Goal: Complete Application Form: Complete application form

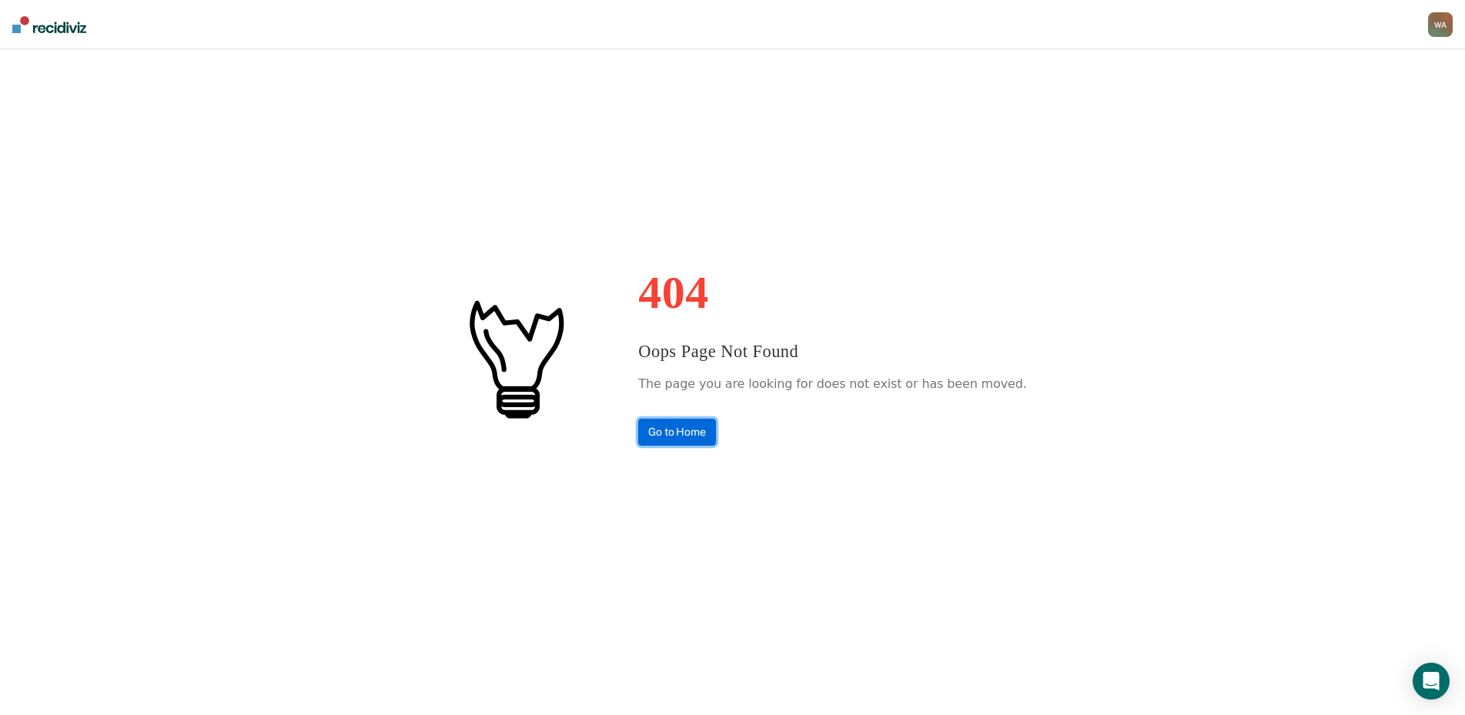
click at [701, 424] on link "Go to Home" at bounding box center [677, 432] width 78 height 27
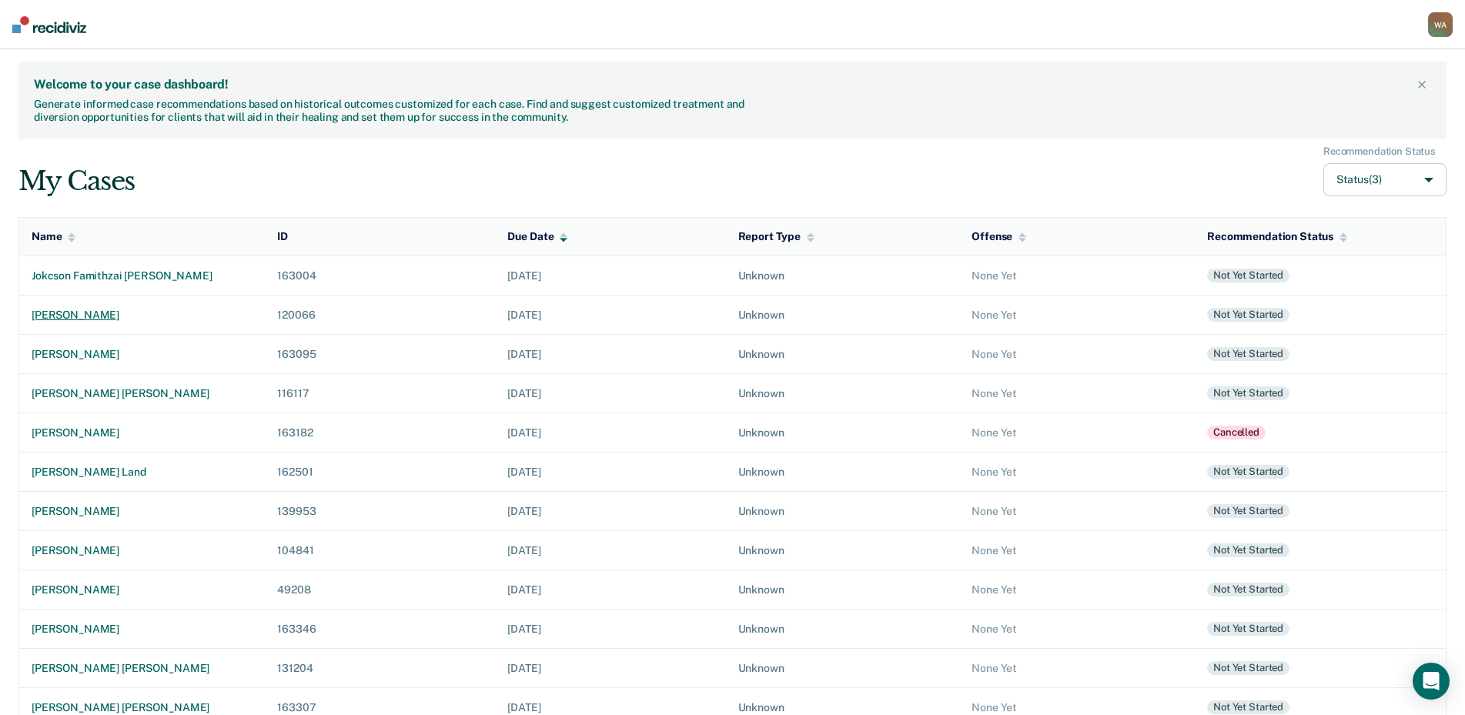
click at [88, 316] on div "[PERSON_NAME]" at bounding box center [142, 315] width 221 height 13
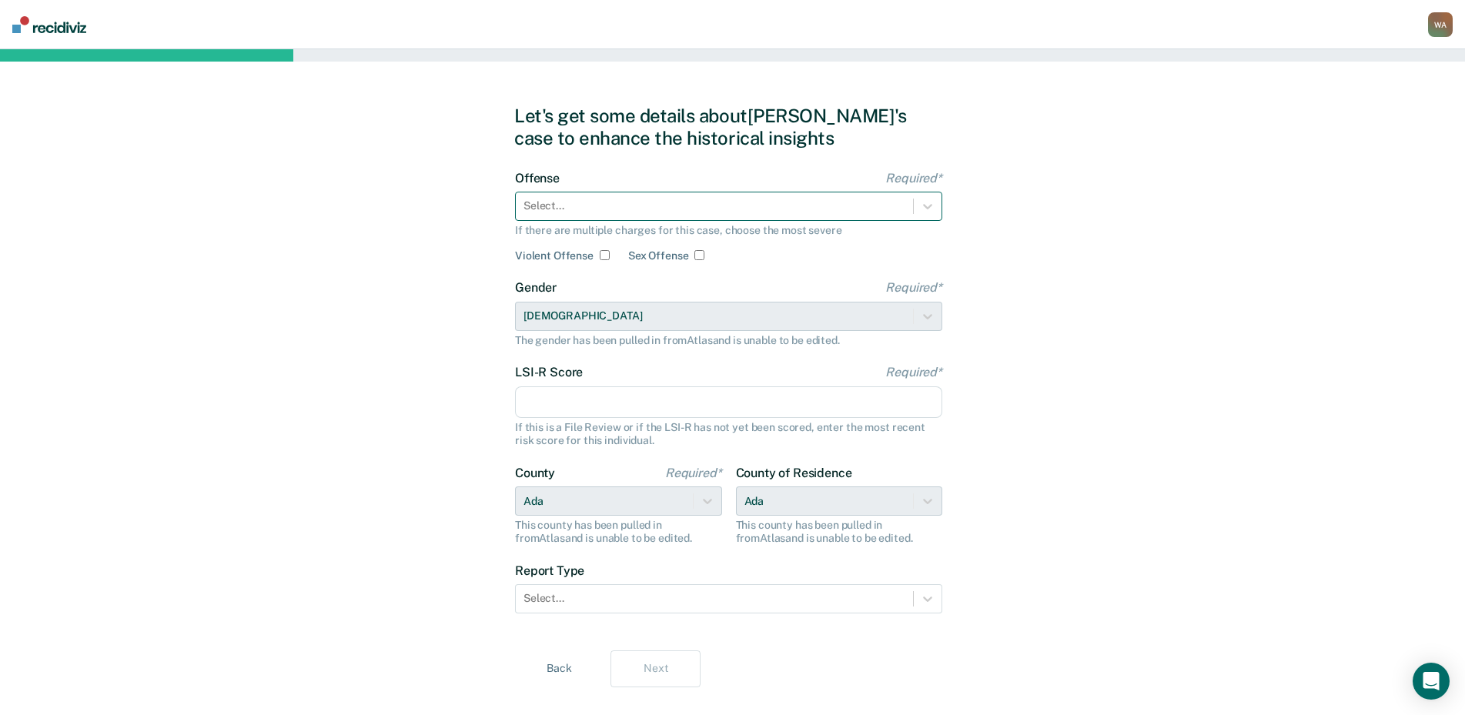
click at [600, 208] on div at bounding box center [714, 206] width 382 height 16
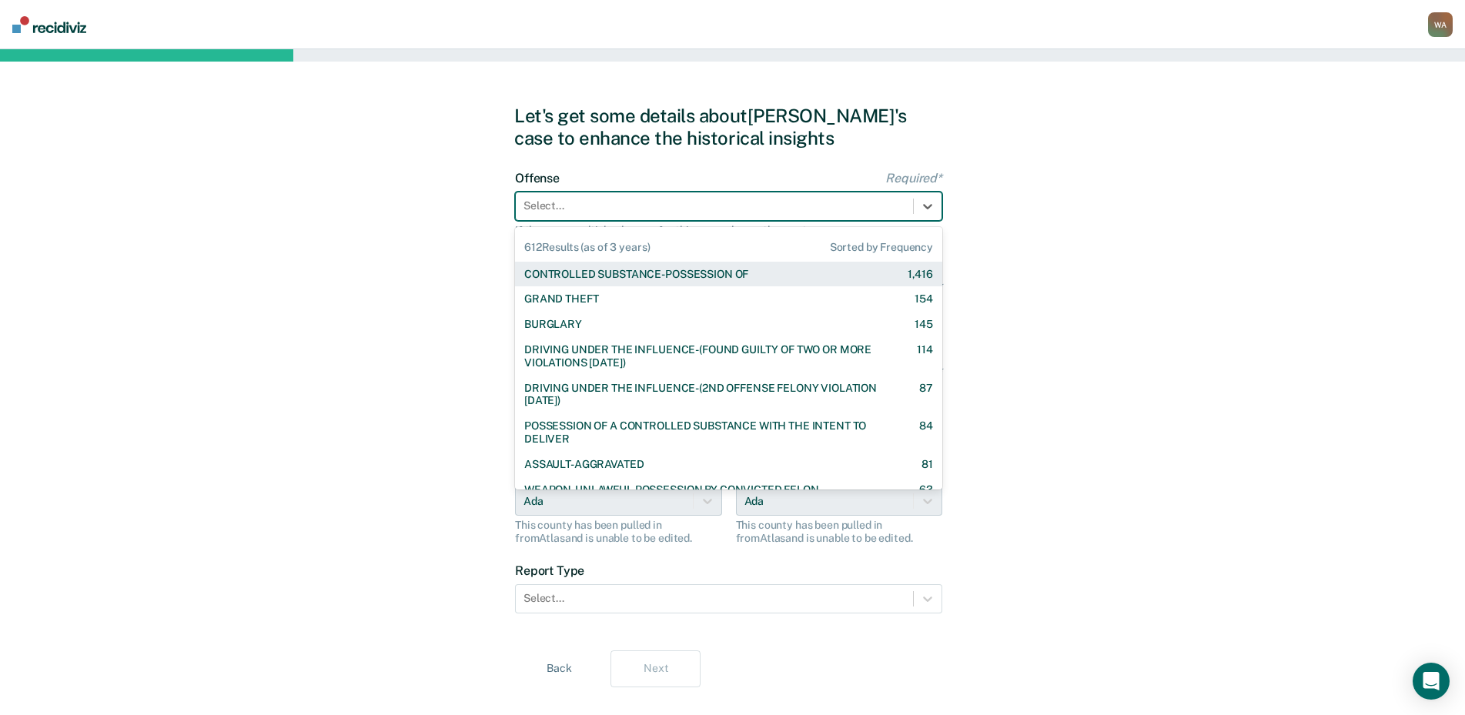
click at [584, 280] on div "CONTROLLED SUBSTANCE-POSSESSION OF" at bounding box center [636, 274] width 224 height 13
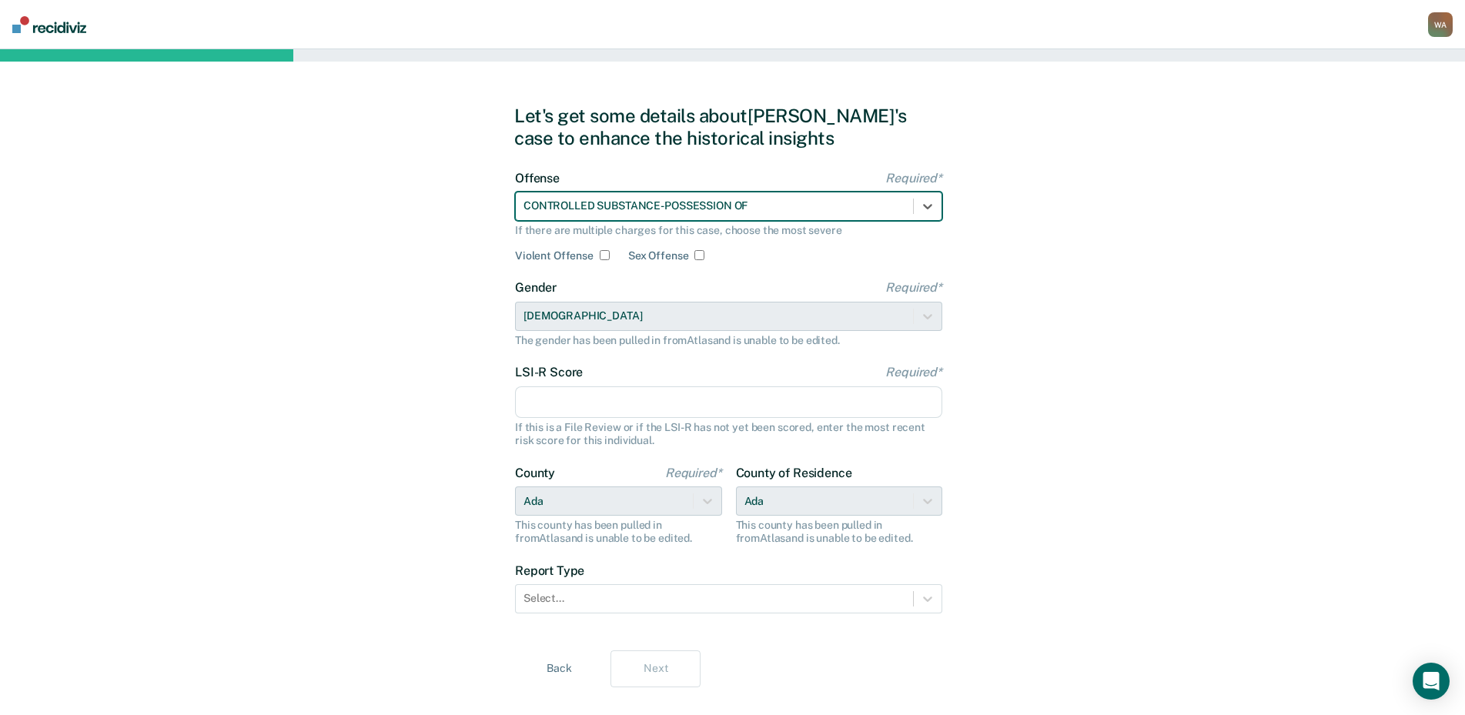
click at [573, 398] on input "LSI-R Score Required*" at bounding box center [728, 402] width 427 height 32
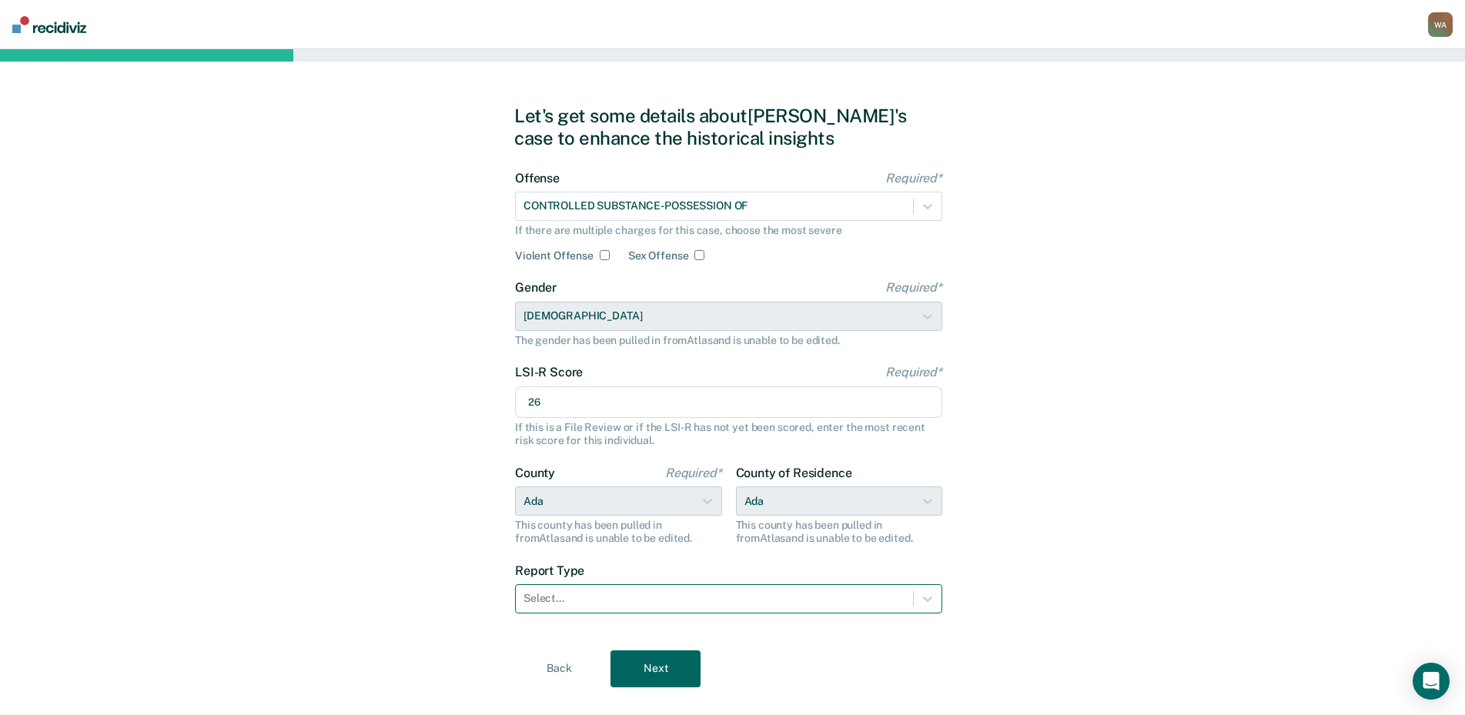
type input "26"
click at [711, 594] on div at bounding box center [714, 598] width 382 height 16
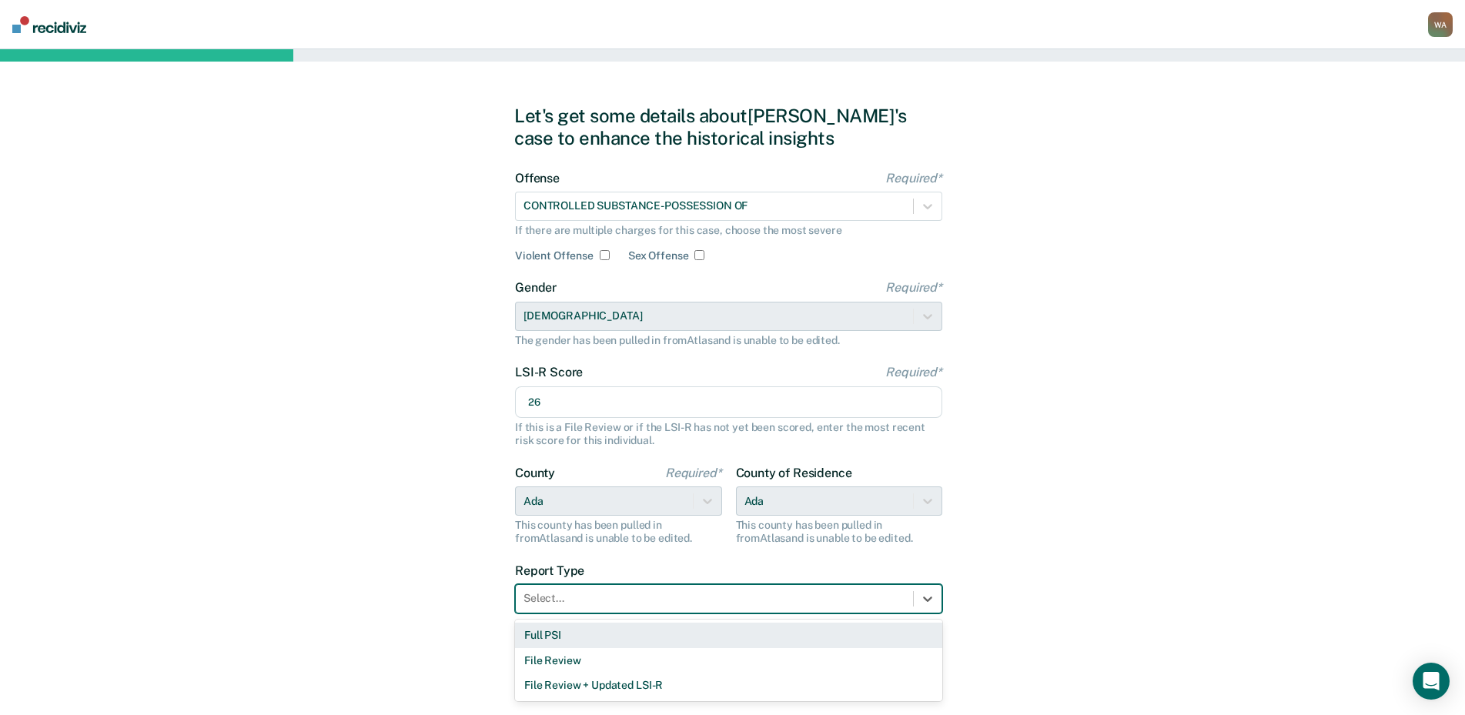
click at [628, 640] on div "Full PSI" at bounding box center [728, 635] width 427 height 25
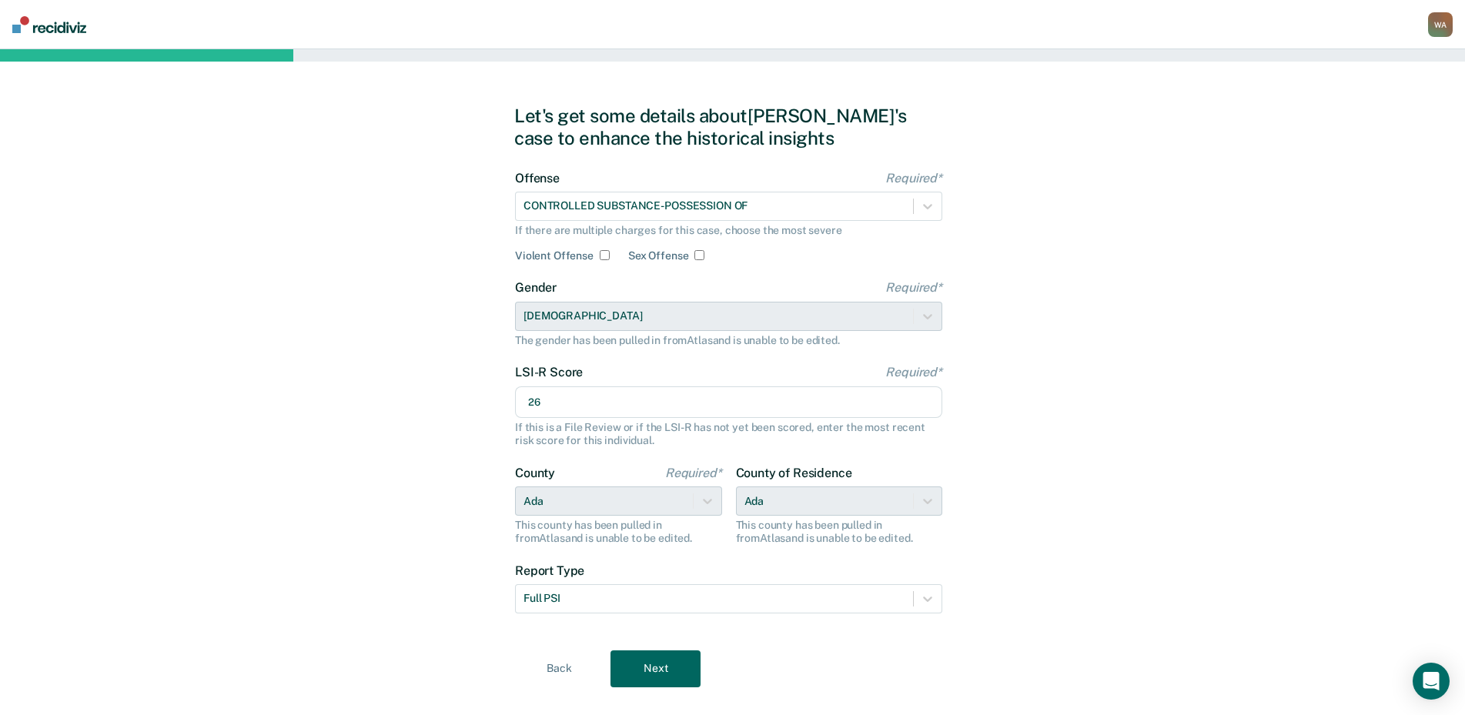
click at [675, 659] on button "Next" at bounding box center [655, 668] width 90 height 37
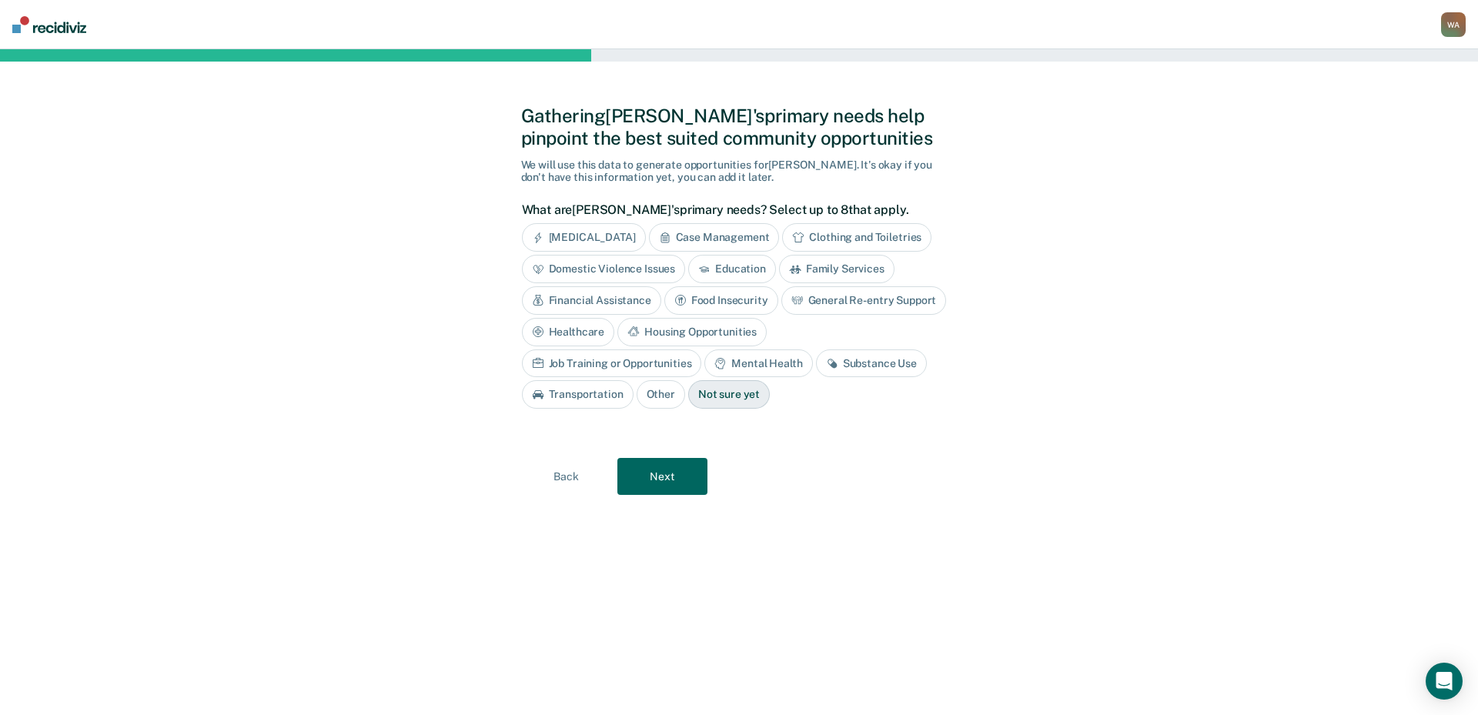
click at [570, 335] on div "Healthcare" at bounding box center [568, 332] width 93 height 28
click at [748, 364] on div "Mental Health" at bounding box center [758, 363] width 108 height 28
click at [852, 360] on icon at bounding box center [850, 363] width 12 height 12
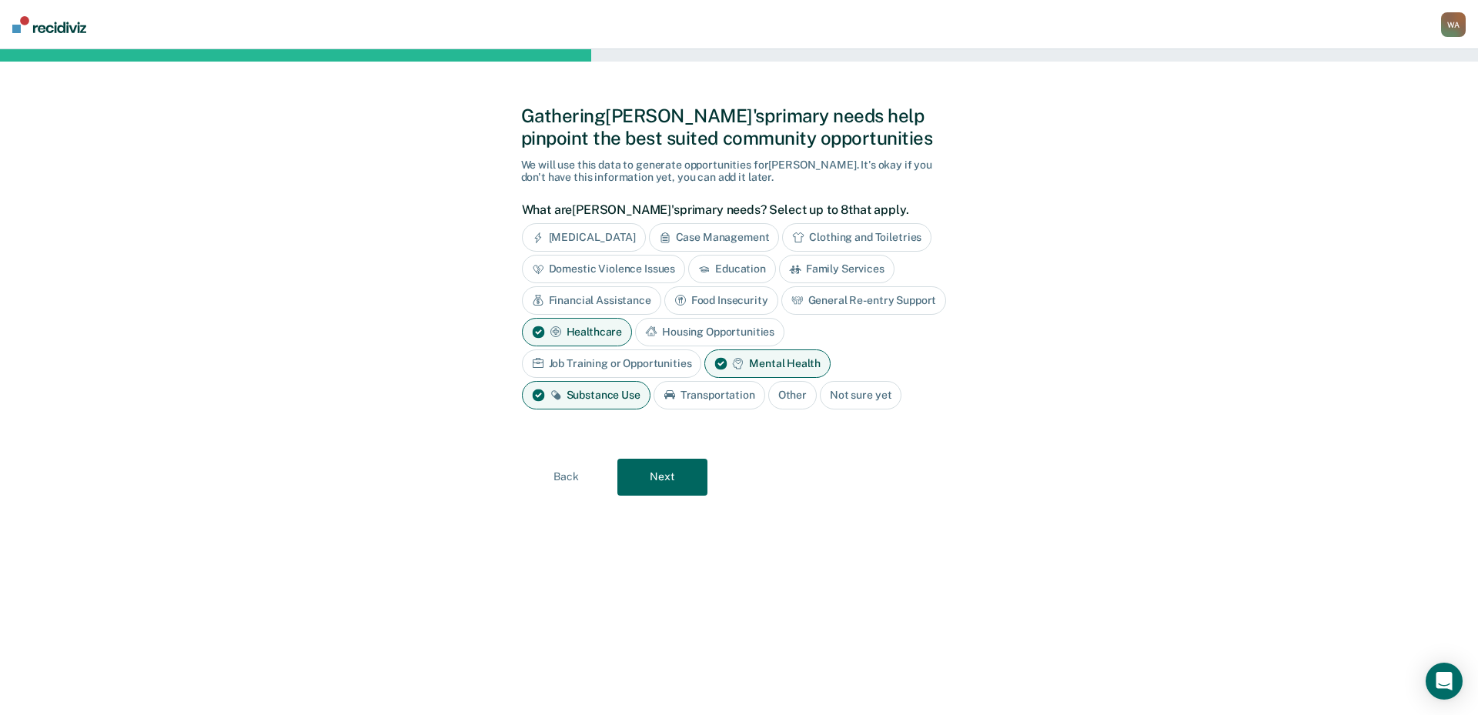
click at [687, 479] on button "Next" at bounding box center [662, 477] width 90 height 37
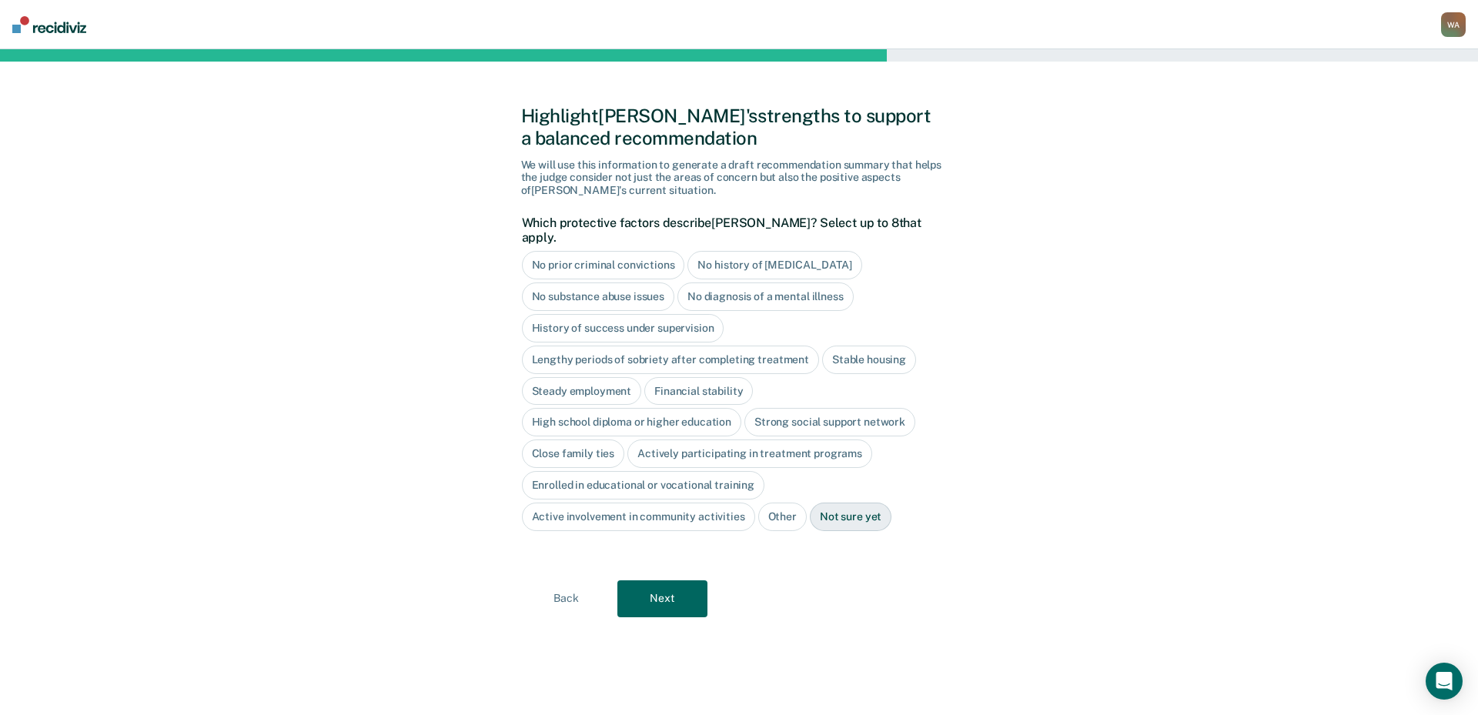
drag, startPoint x: 854, startPoint y: 338, endPoint x: 798, endPoint y: 347, distance: 56.9
click at [854, 346] on div "Stable housing" at bounding box center [869, 360] width 94 height 28
click at [613, 380] on div "Steady employment" at bounding box center [582, 391] width 120 height 28
click at [697, 415] on div "High school diploma or higher education" at bounding box center [632, 423] width 220 height 28
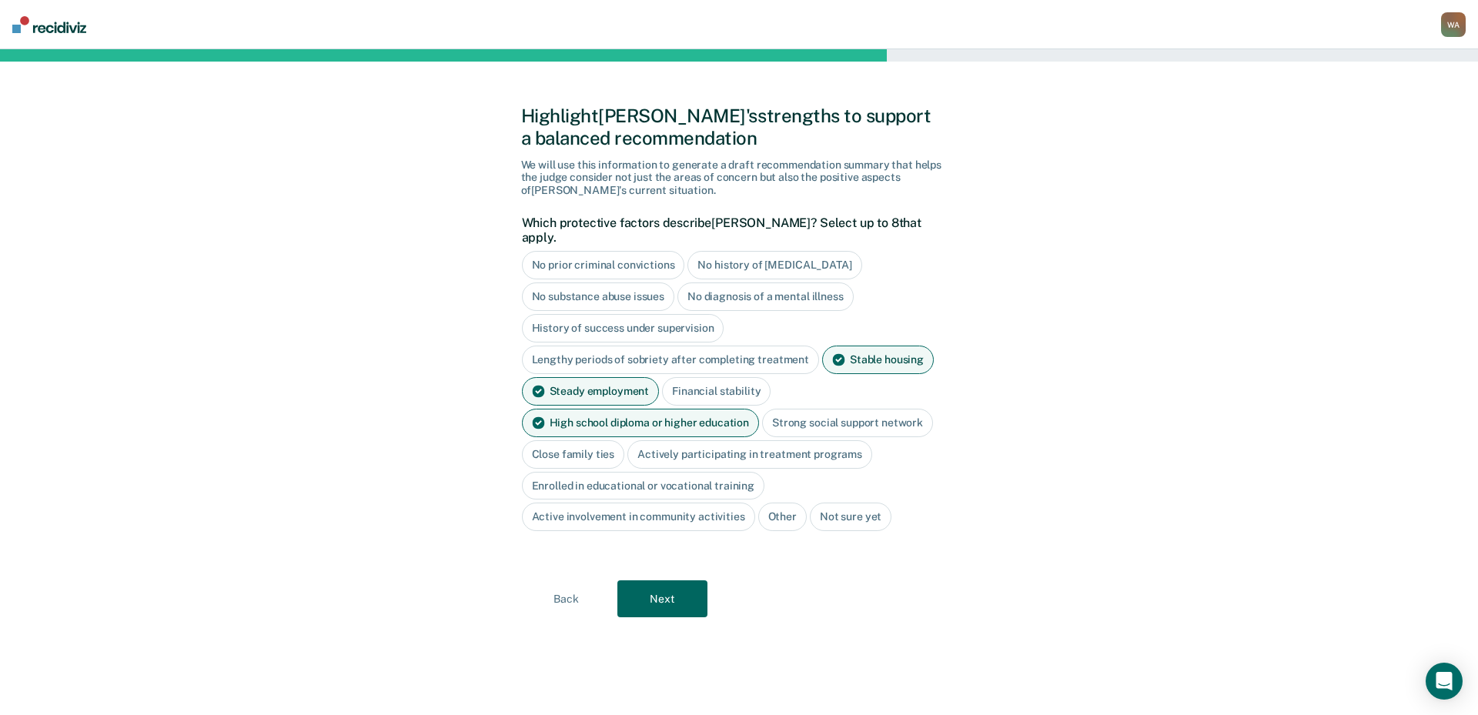
click at [687, 584] on button "Next" at bounding box center [662, 598] width 90 height 37
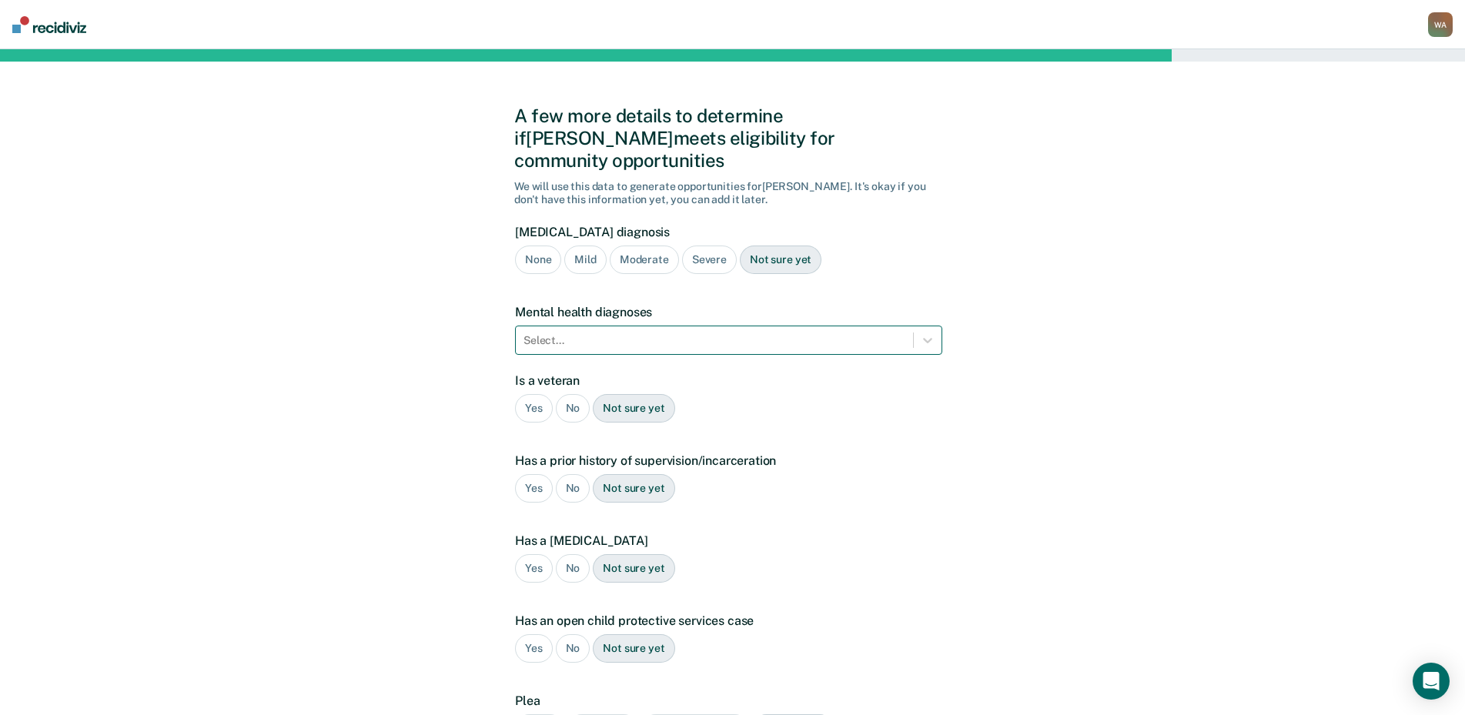
click at [606, 329] on div "Select..." at bounding box center [714, 340] width 397 height 22
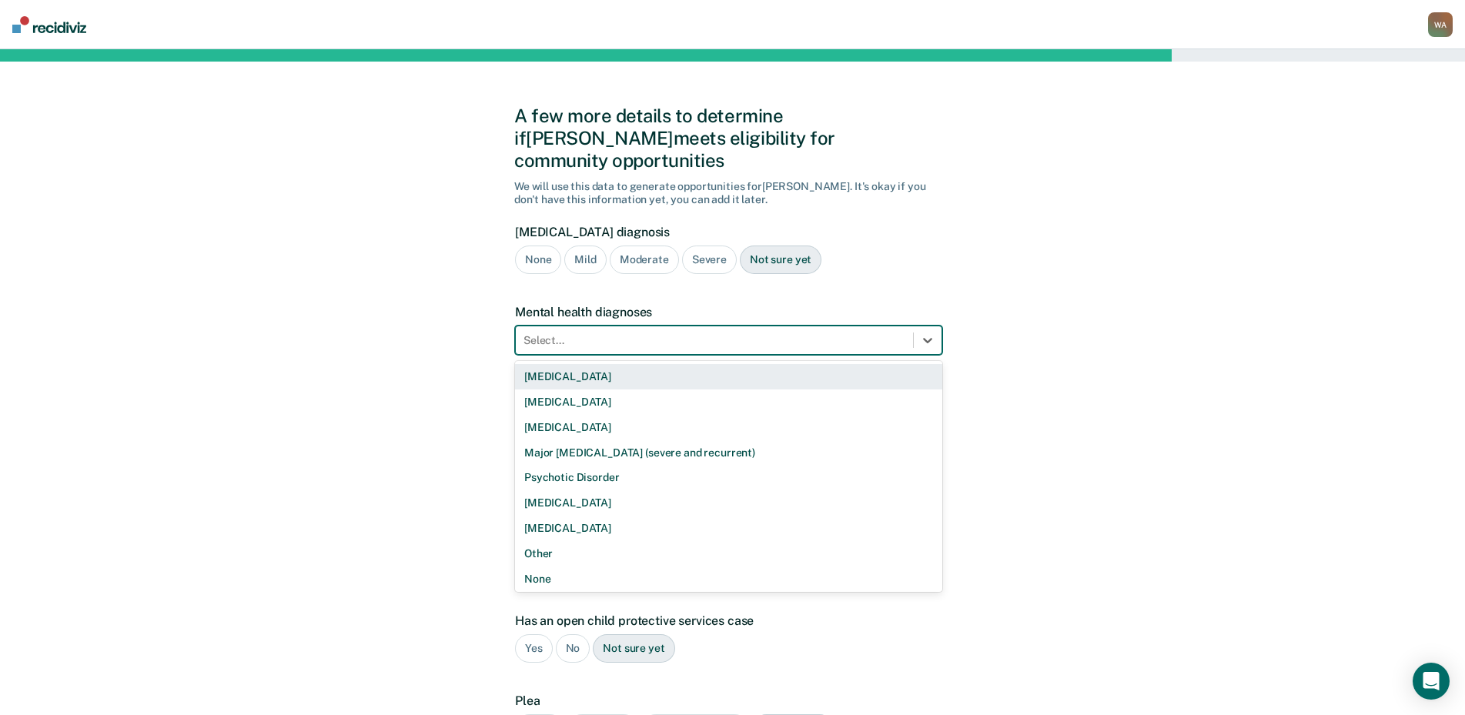
click at [607, 332] on div at bounding box center [714, 340] width 382 height 16
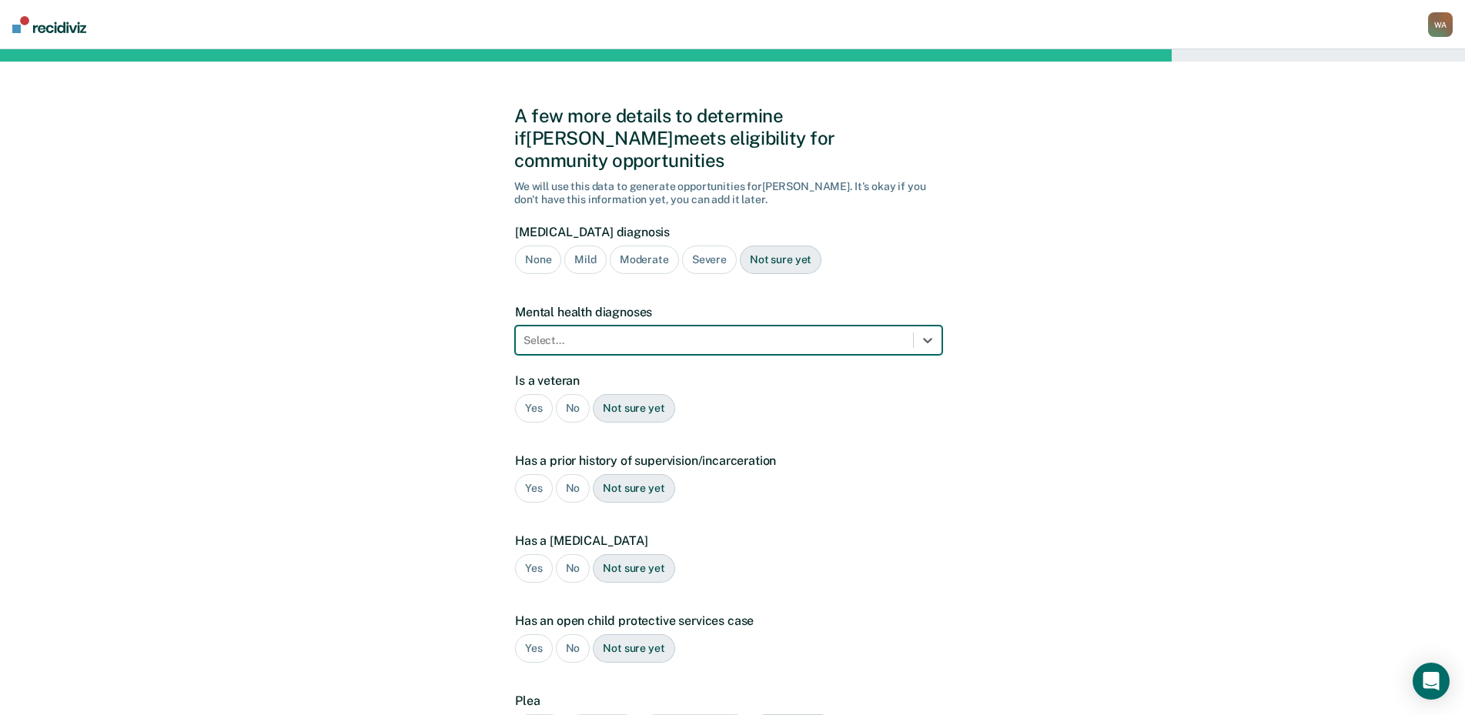
click at [594, 332] on div at bounding box center [714, 340] width 382 height 16
type input "depress"
drag, startPoint x: 576, startPoint y: 319, endPoint x: 530, endPoint y: 319, distance: 46.2
click at [530, 332] on div at bounding box center [714, 340] width 382 height 16
click at [573, 394] on div "No" at bounding box center [573, 408] width 35 height 28
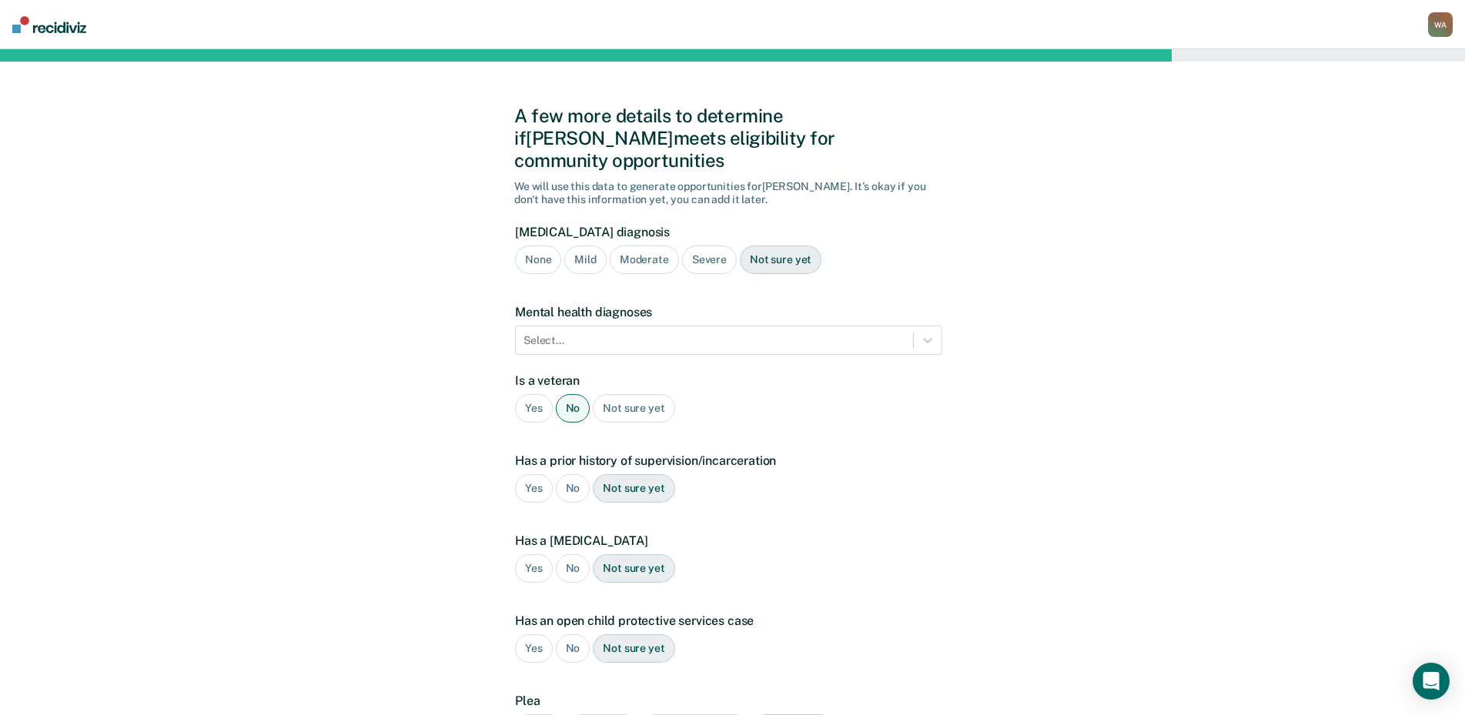
click at [536, 474] on div "Yes" at bounding box center [534, 488] width 38 height 28
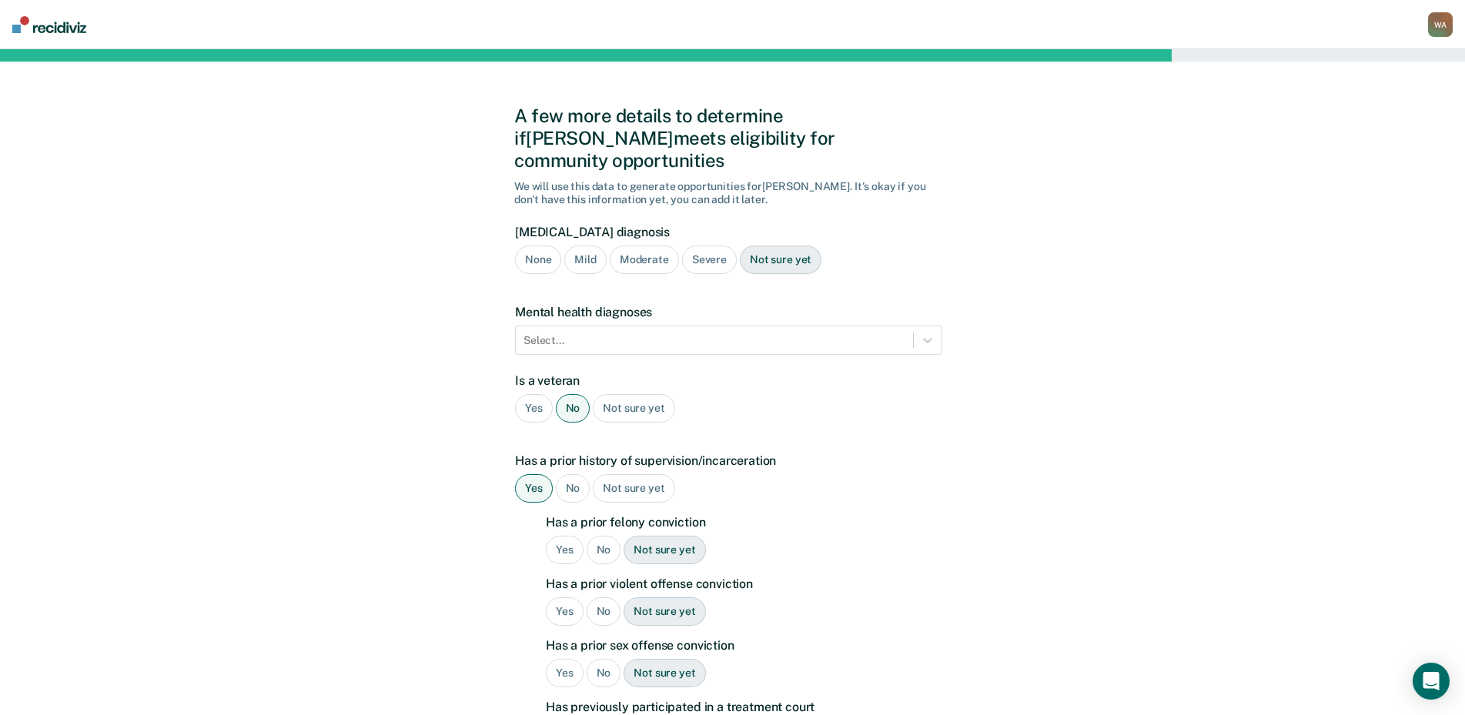
click at [568, 536] on div "Yes" at bounding box center [565, 550] width 38 height 28
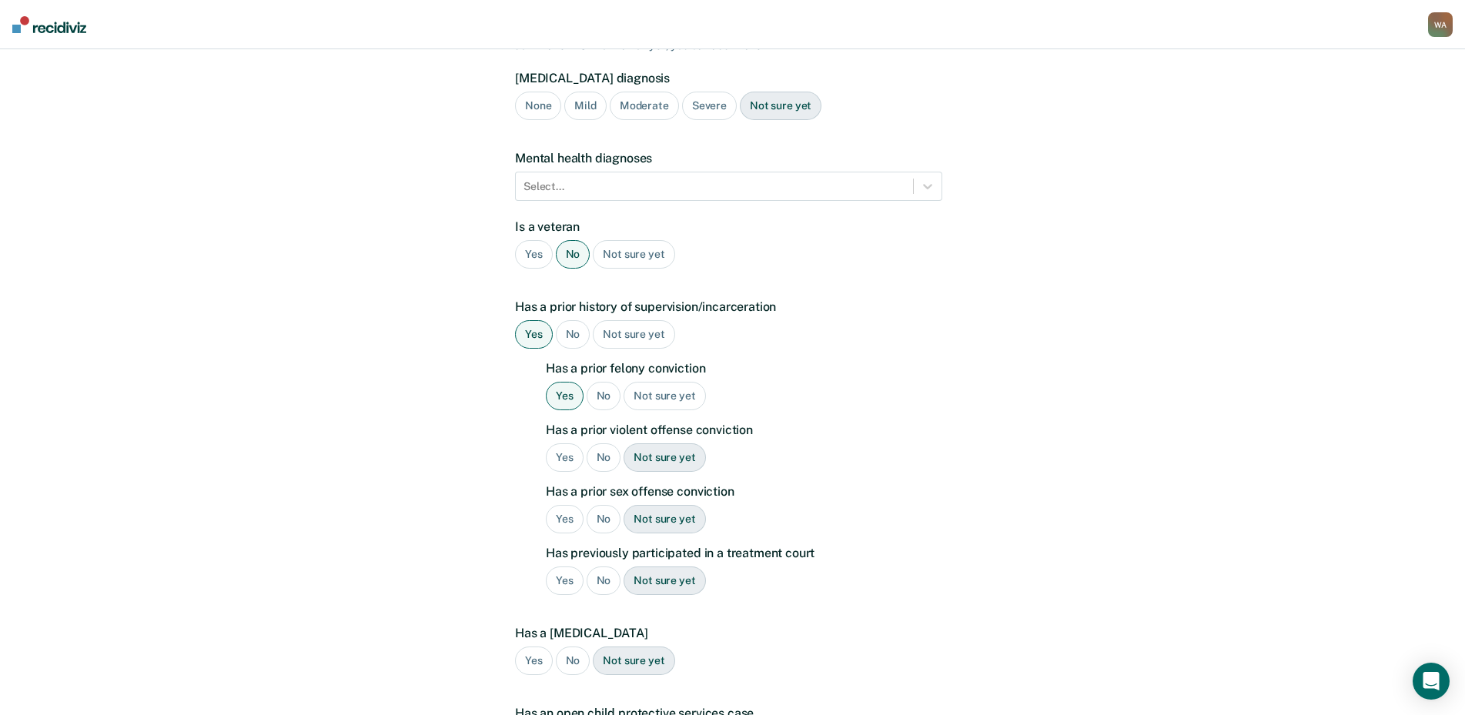
scroll to position [231, 0]
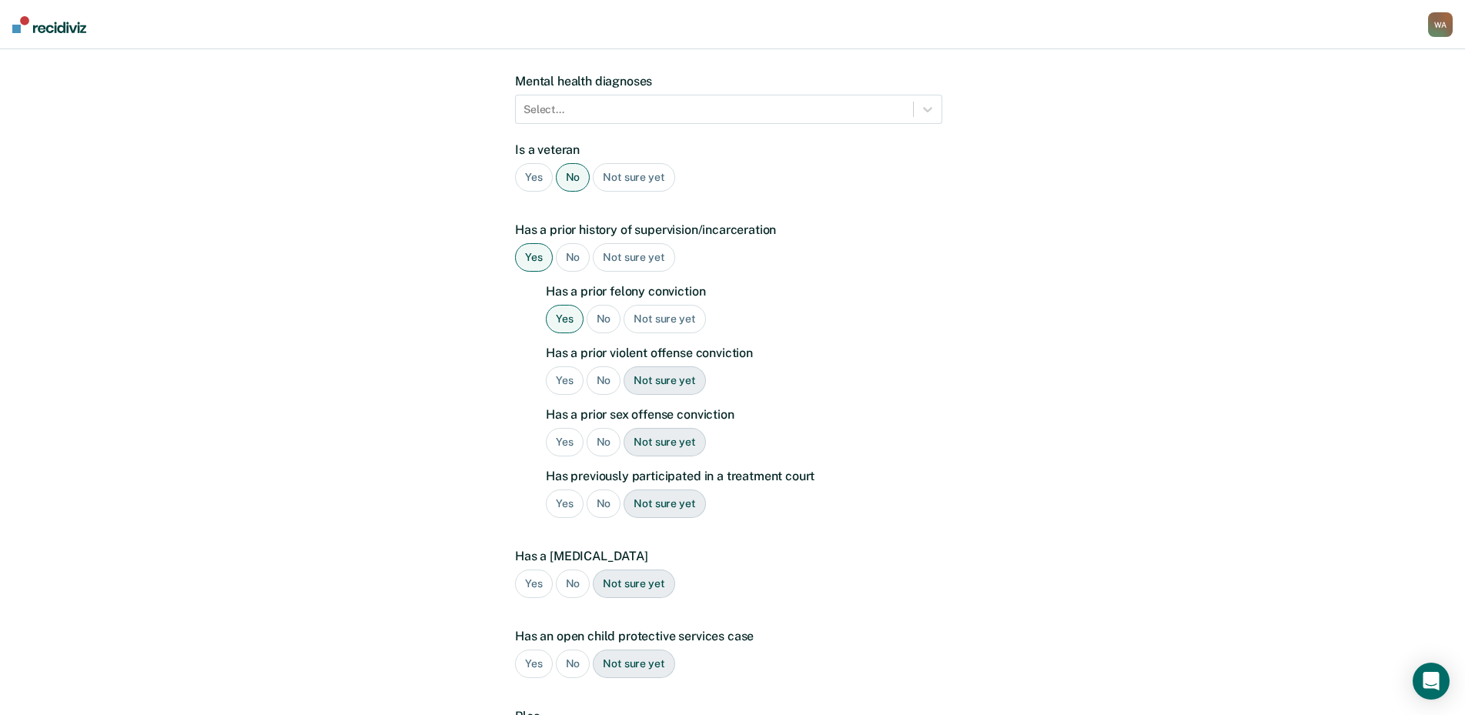
click at [573, 366] on div "Yes" at bounding box center [565, 380] width 38 height 28
click at [611, 428] on div "No" at bounding box center [603, 442] width 35 height 28
click at [601, 489] on div "No" at bounding box center [603, 503] width 35 height 28
click at [576, 570] on div "No" at bounding box center [573, 584] width 35 height 28
click at [562, 650] on div "No" at bounding box center [573, 664] width 35 height 28
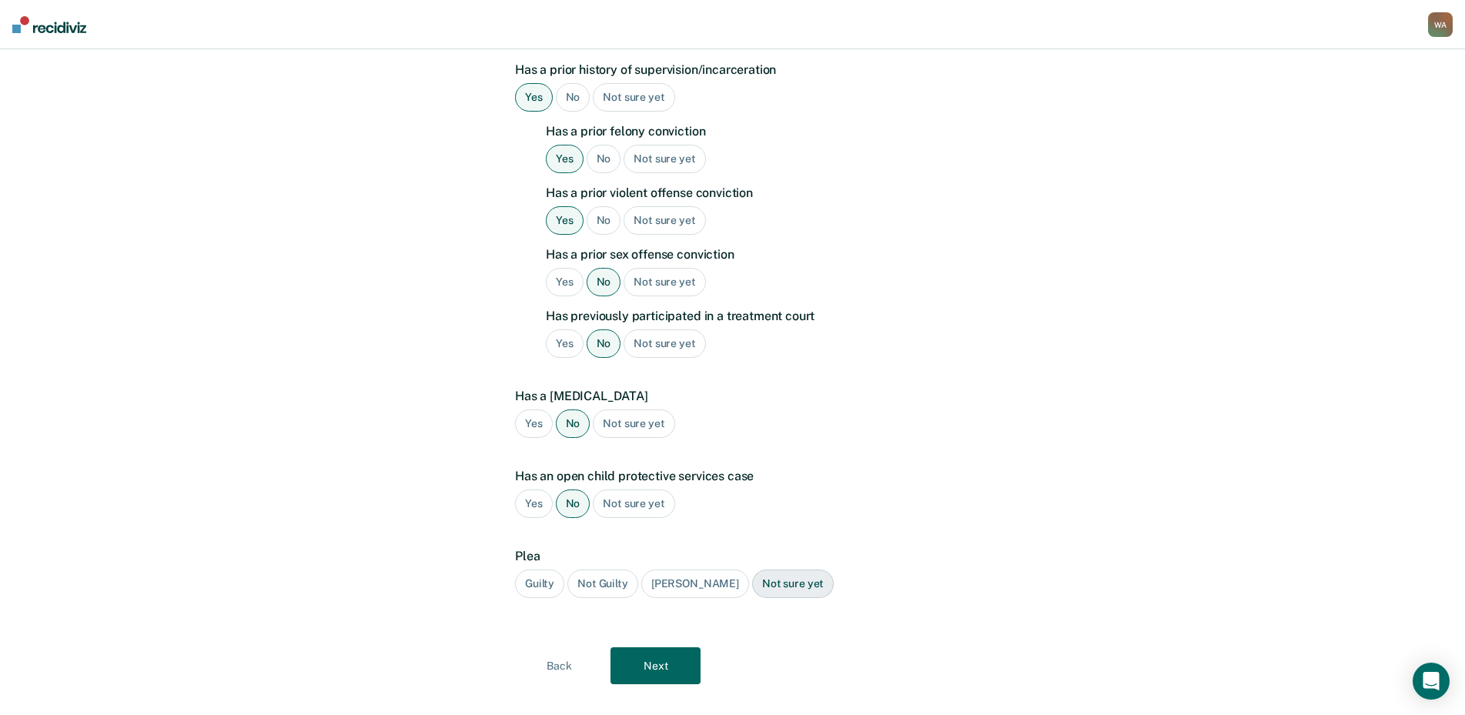
scroll to position [393, 0]
click at [544, 567] on div "Guilty" at bounding box center [539, 581] width 49 height 28
click at [646, 645] on button "Next" at bounding box center [655, 663] width 90 height 37
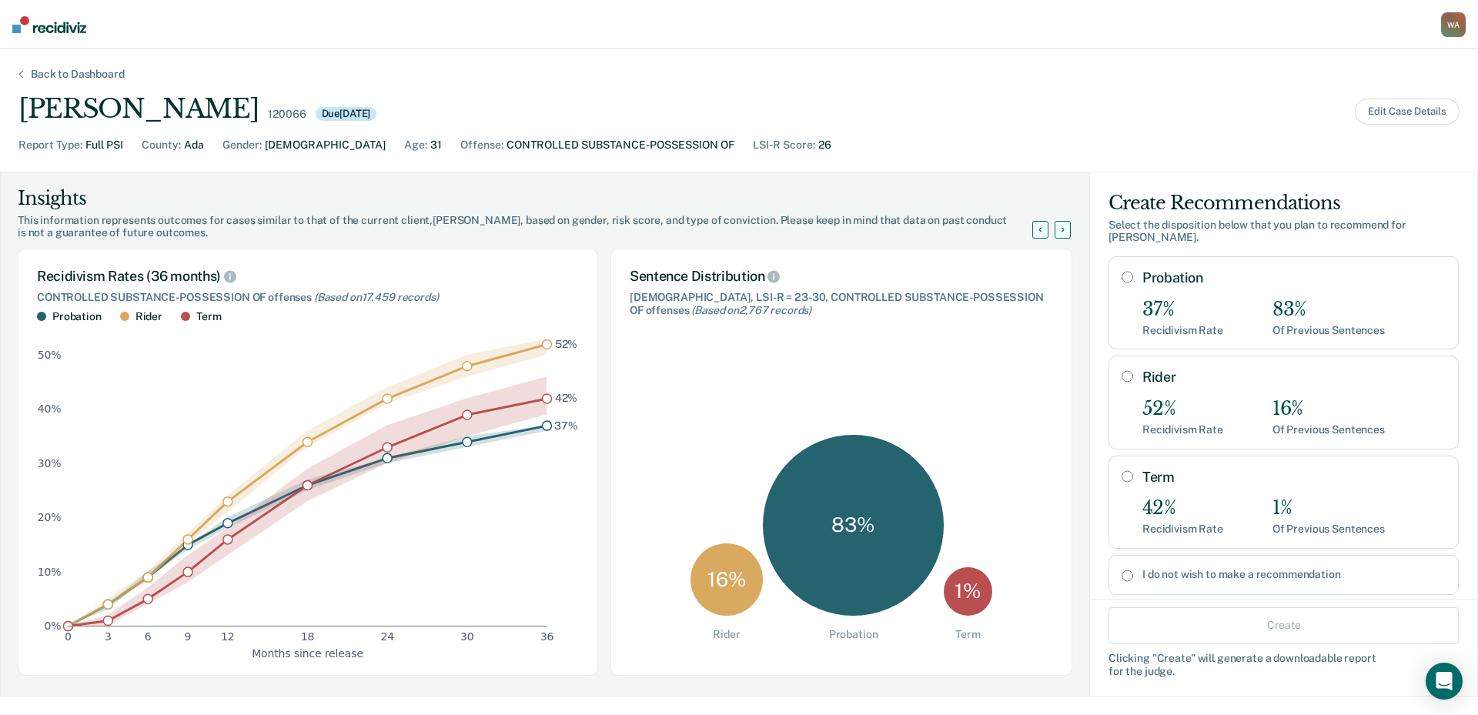
click at [1121, 278] on input "Probation" at bounding box center [1127, 277] width 12 height 12
radio input "true"
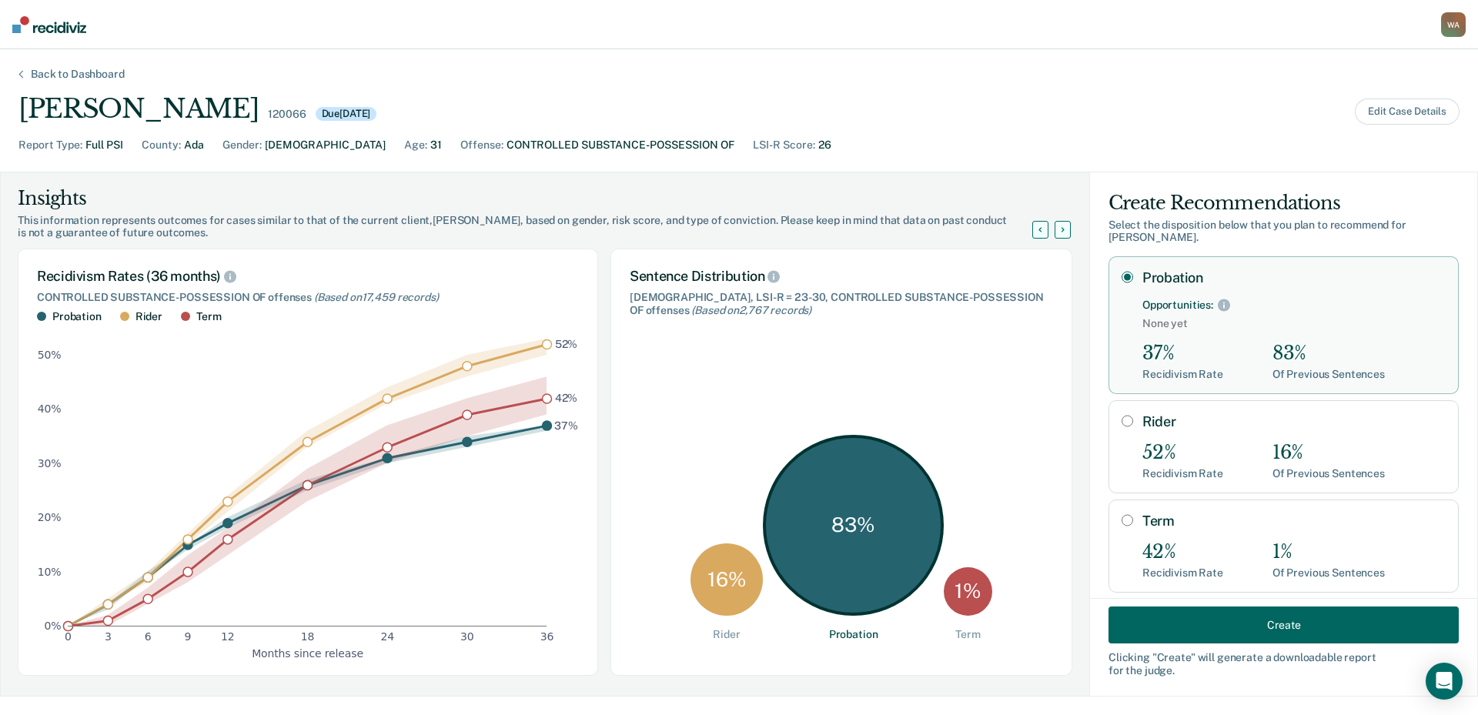
click at [1246, 624] on button "Create" at bounding box center [1283, 624] width 350 height 37
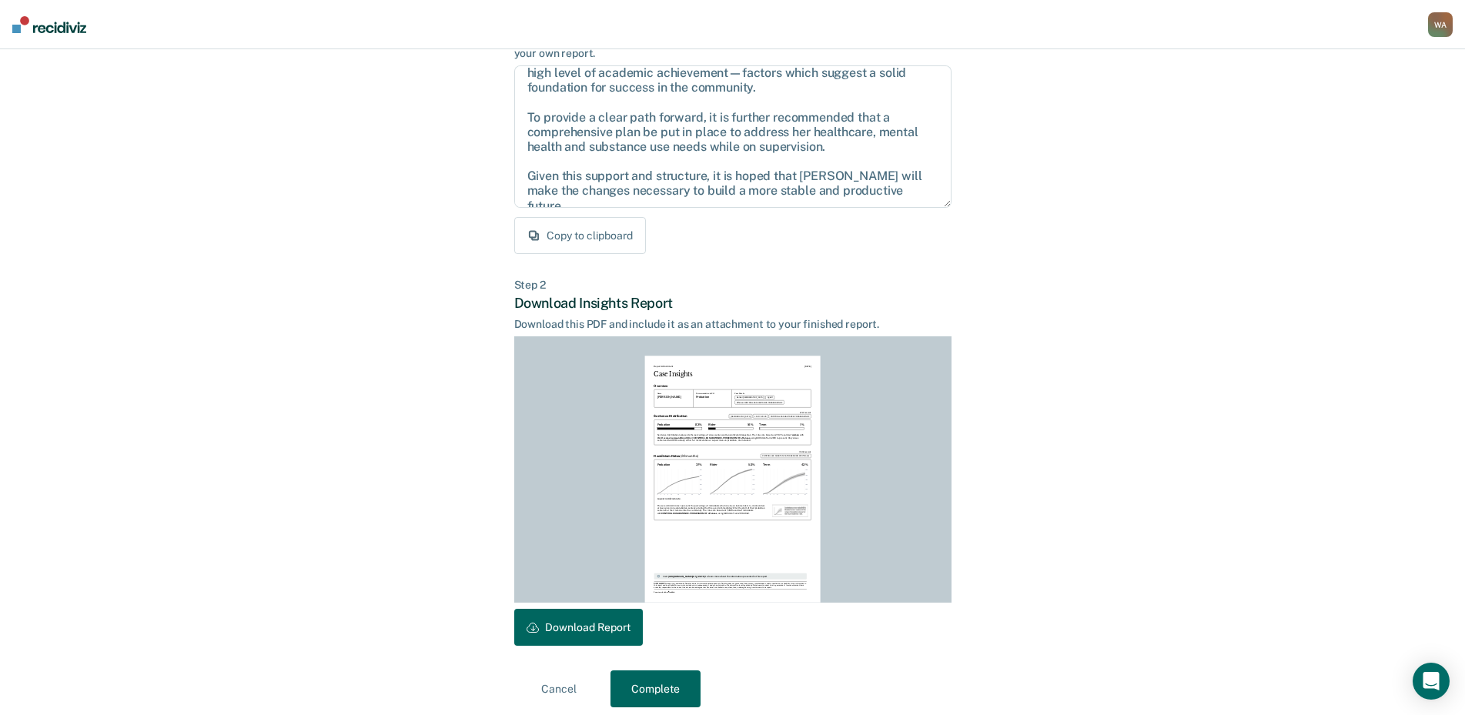
scroll to position [162, 0]
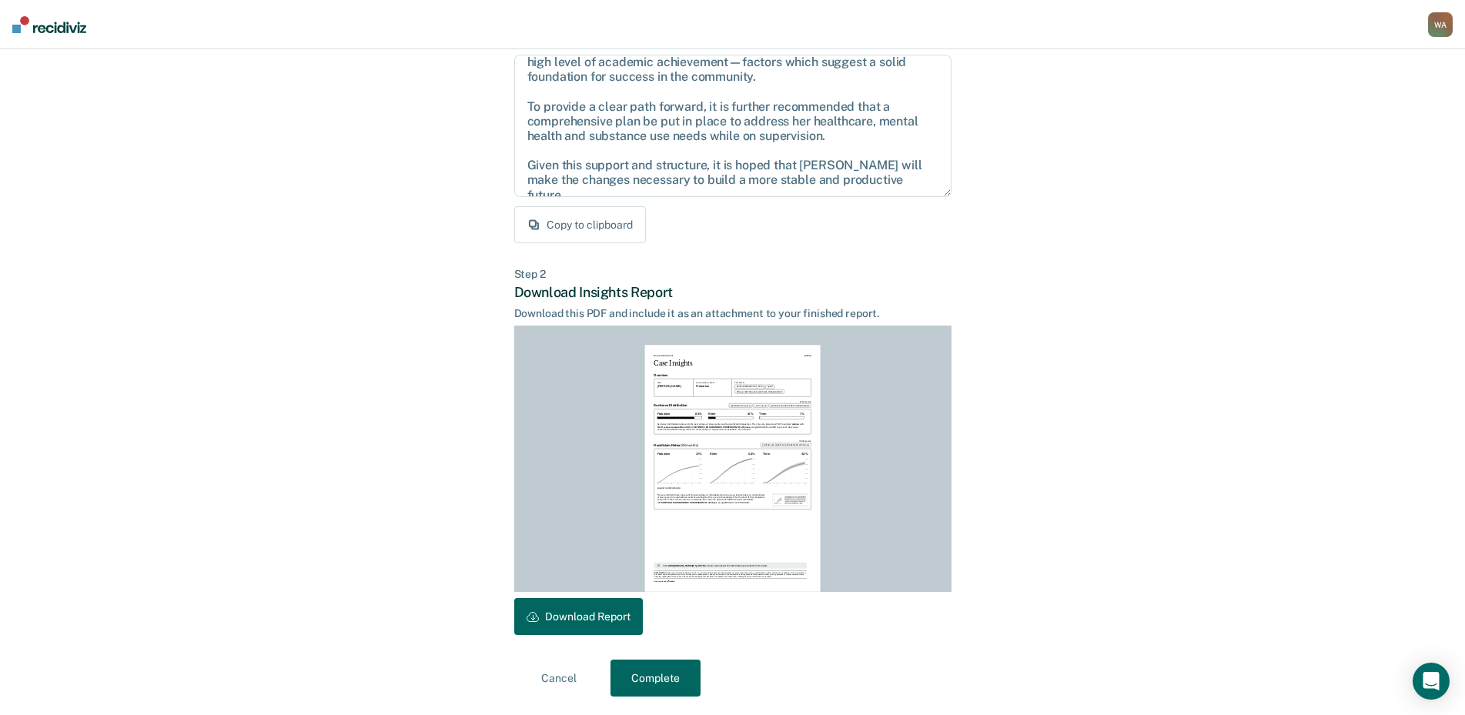
click at [575, 622] on button "Download Report" at bounding box center [578, 616] width 129 height 37
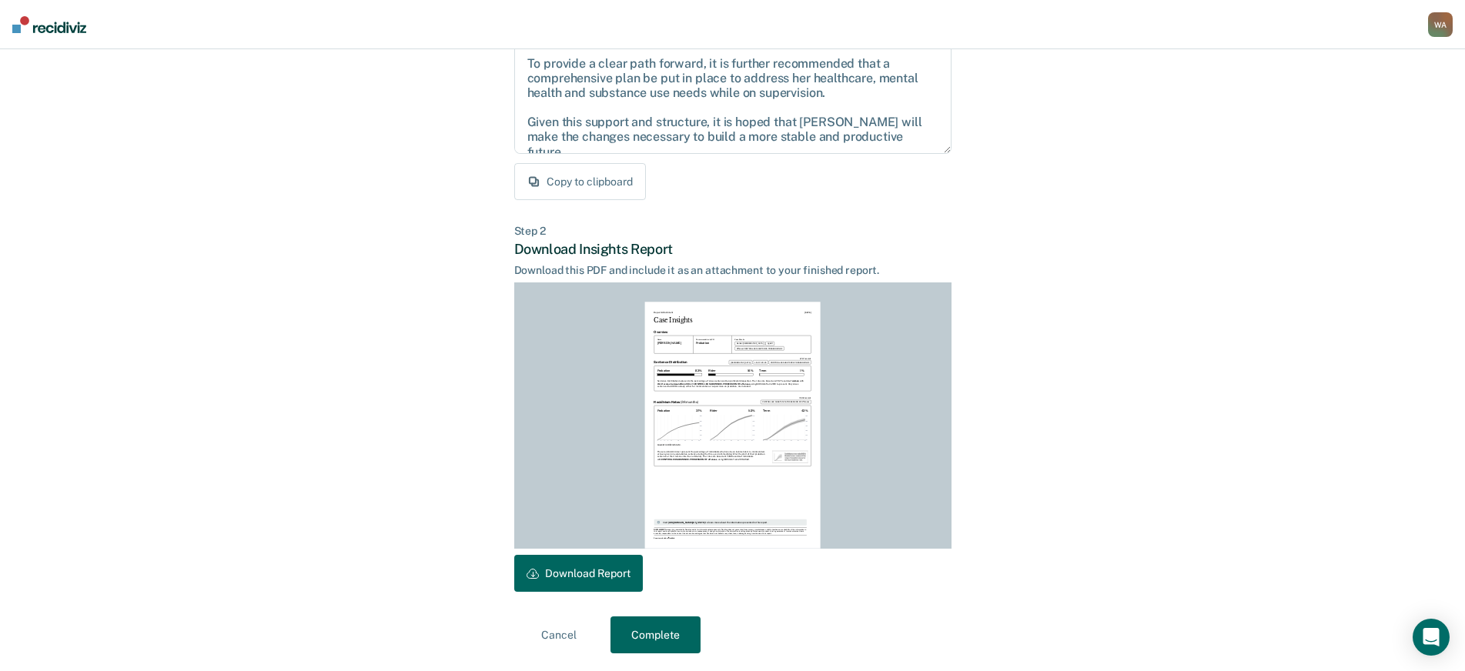
scroll to position [206, 0]
click at [659, 632] on button "Complete" at bounding box center [655, 634] width 90 height 37
